Goal: Navigation & Orientation: Understand site structure

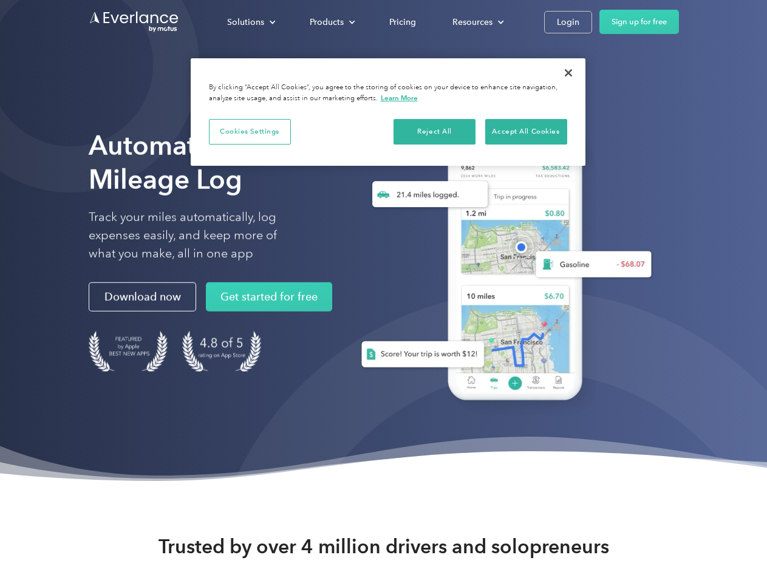
click at [251, 22] on div "Solutions" at bounding box center [245, 22] width 37 height 15
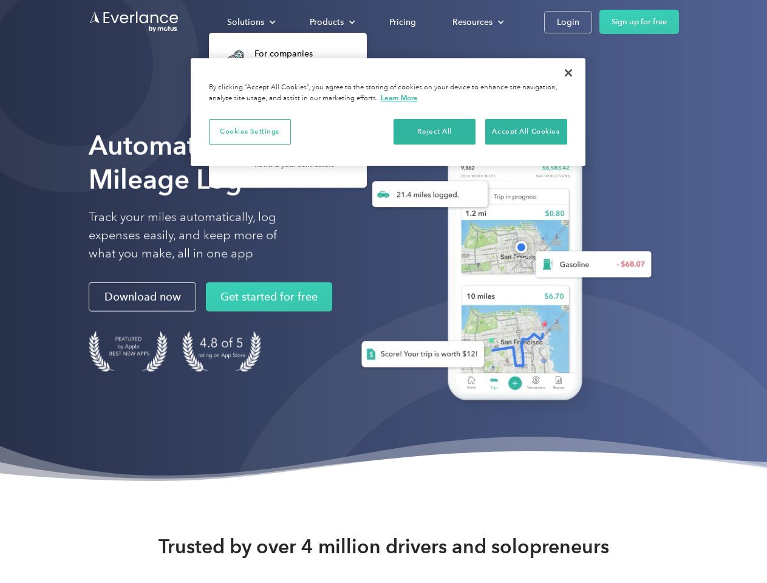
click at [331, 22] on div "Products" at bounding box center [327, 22] width 34 height 15
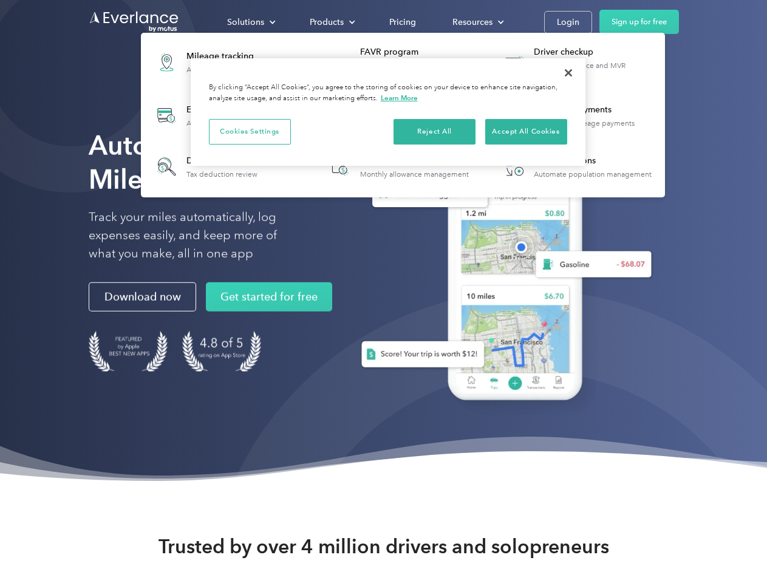
click at [476, 22] on div "Resources" at bounding box center [472, 22] width 40 height 15
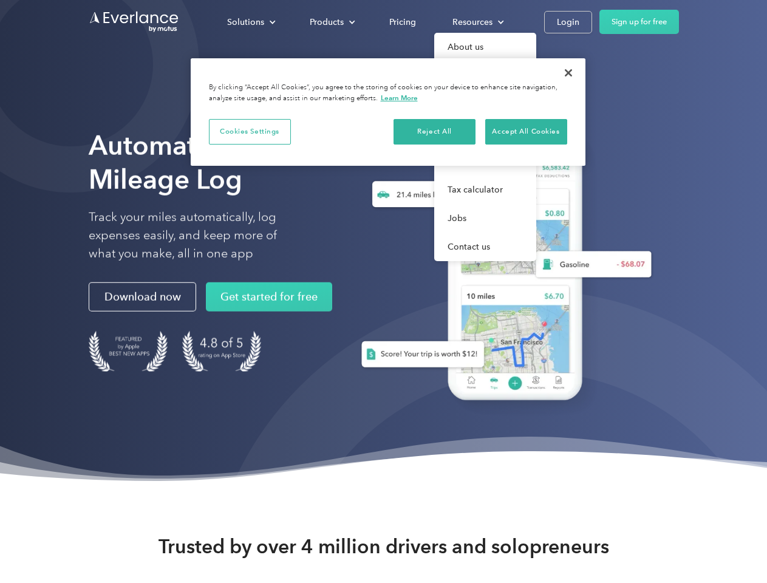
click at [249, 131] on button "Cookies Settings" at bounding box center [250, 131] width 82 height 25
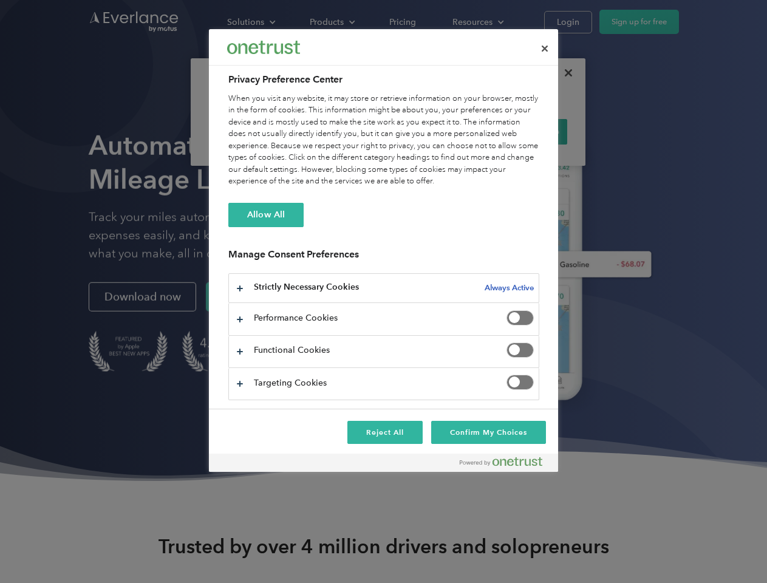
click at [435, 131] on div "When you visit any website, it may store or retrieve information on your browse…" at bounding box center [383, 140] width 311 height 95
click at [526, 131] on div "When you visit any website, it may store or retrieve information on your browse…" at bounding box center [383, 140] width 311 height 95
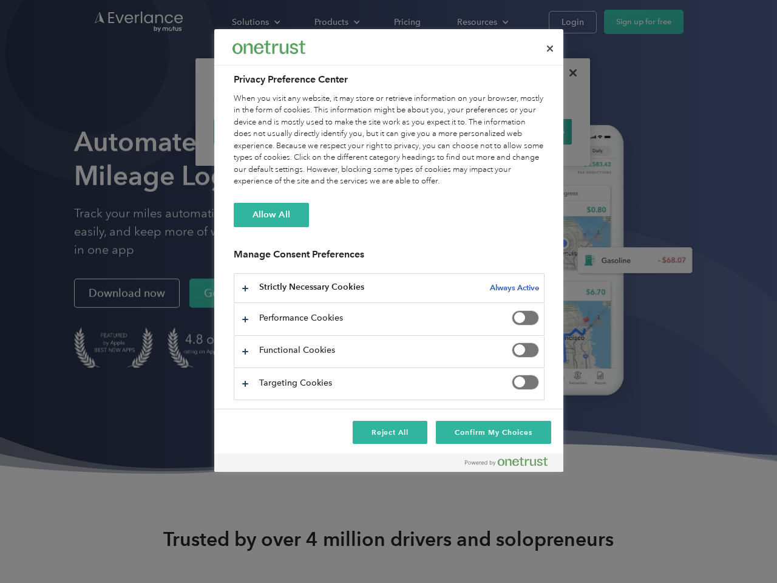
click at [568, 73] on div at bounding box center [388, 291] width 777 height 583
